Goal: Information Seeking & Learning: Learn about a topic

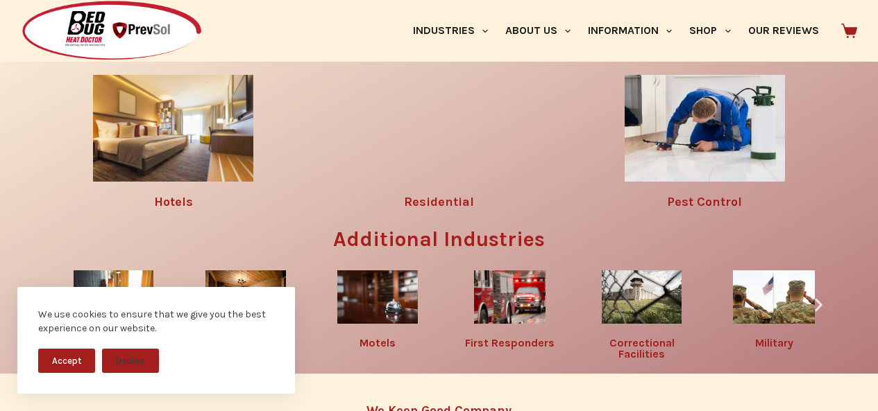
scroll to position [1764, 0]
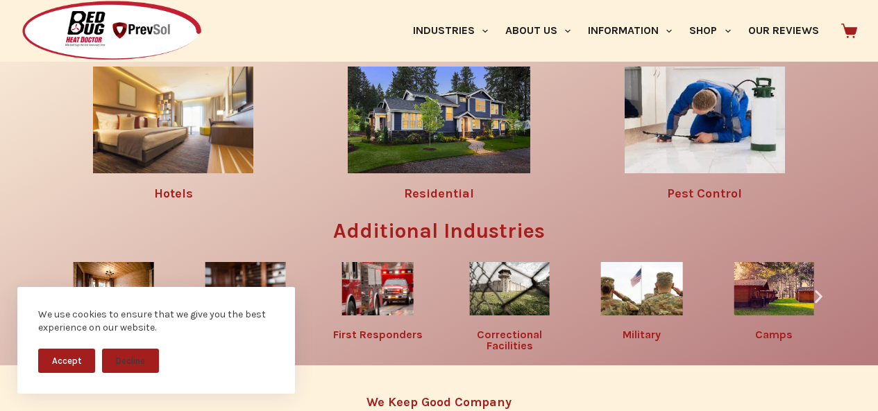
click at [0, 288] on div "We use cookies to ensure that we give you the best experience on our website. A…" at bounding box center [156, 349] width 312 height 124
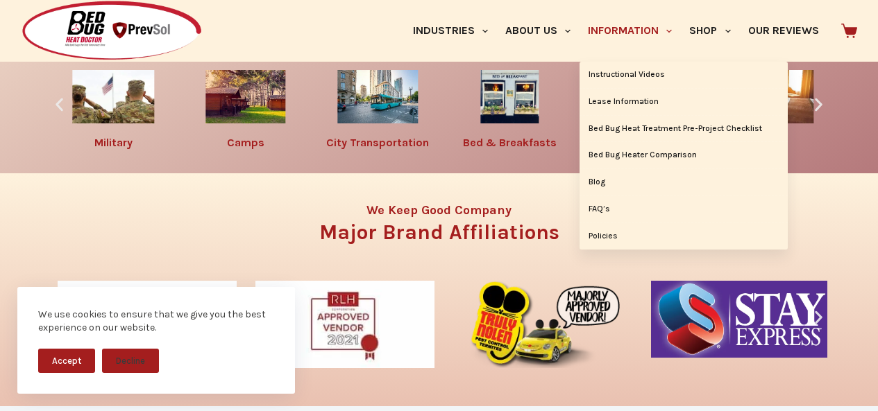
scroll to position [1965, 0]
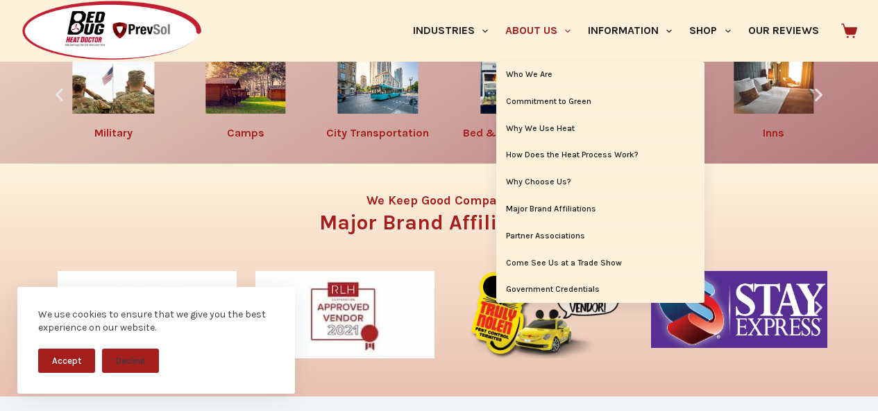
click at [496, 13] on link "About Us" at bounding box center [537, 31] width 83 height 62
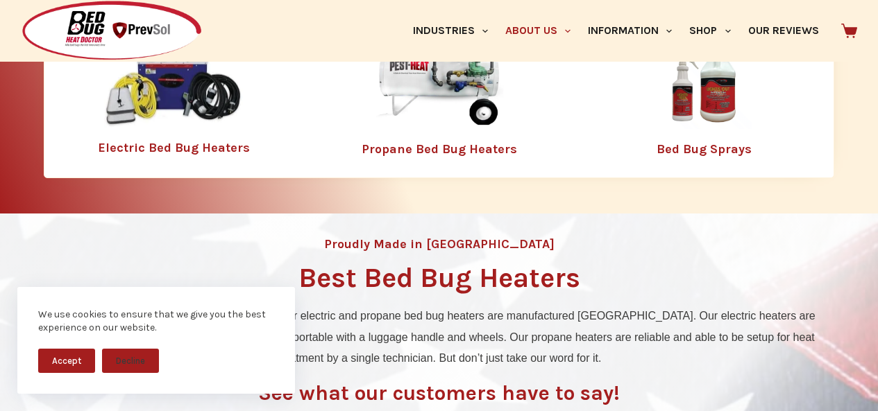
scroll to position [491, 0]
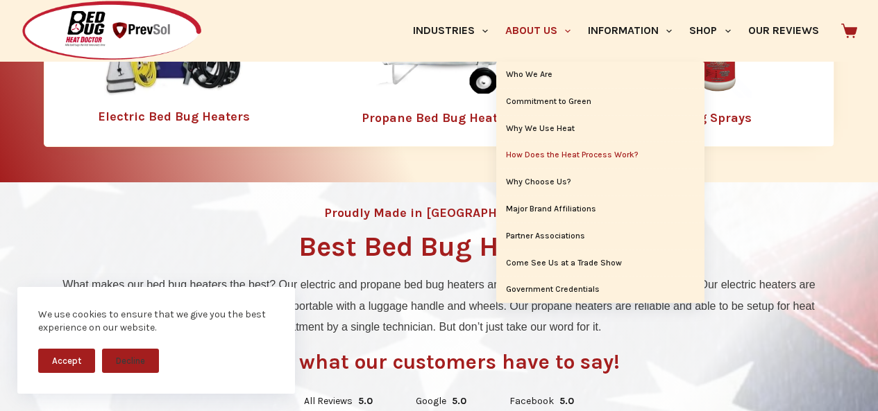
click at [575, 147] on link "How Does the Heat Process Work?" at bounding box center [600, 155] width 208 height 26
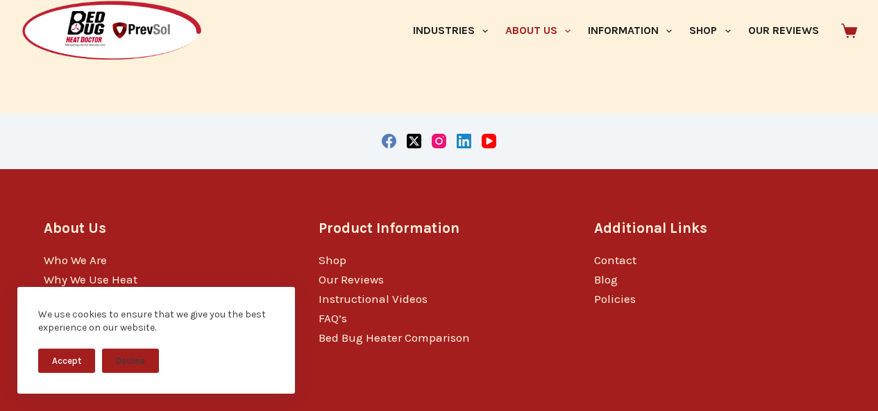
scroll to position [762, 0]
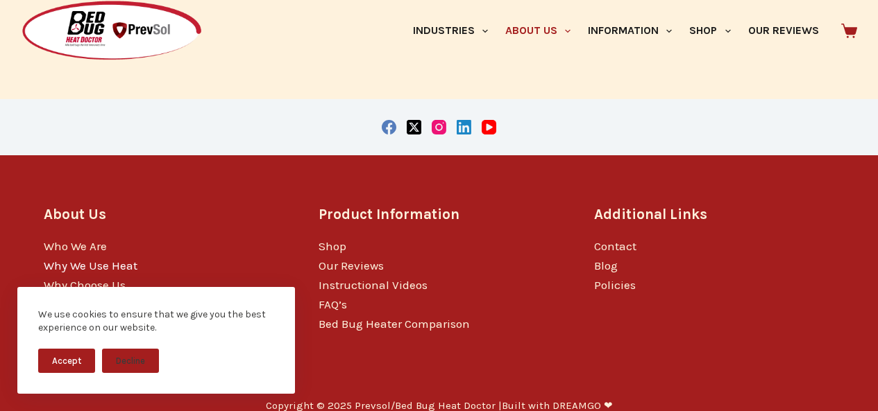
click at [48, 259] on link "Why We Use Heat" at bounding box center [91, 266] width 94 height 14
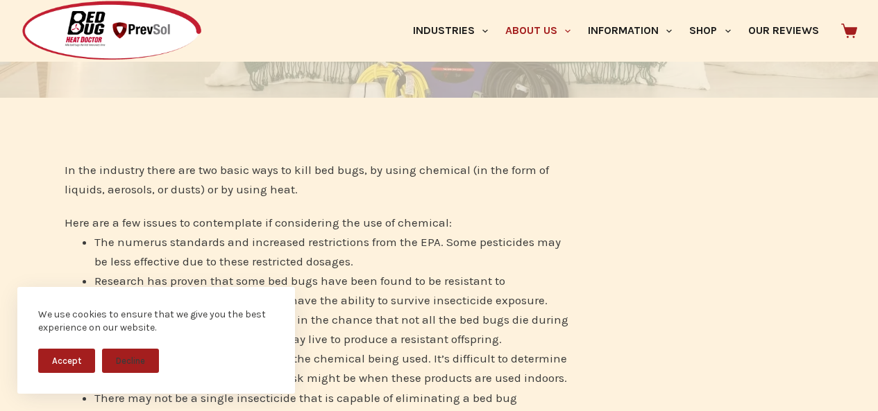
scroll to position [260, 0]
